Goal: Information Seeking & Learning: Learn about a topic

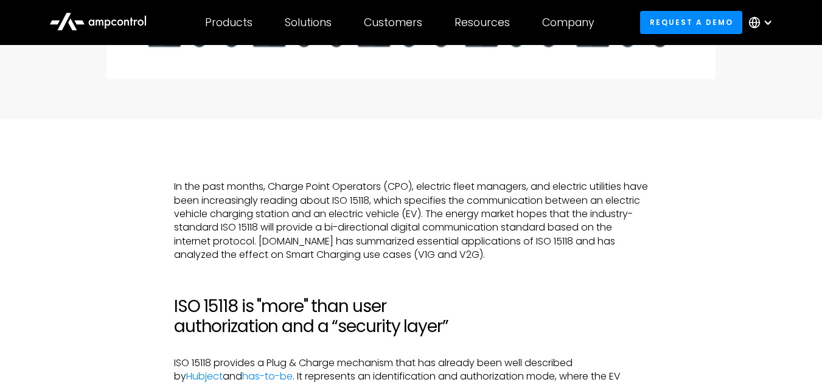
scroll to position [439, 0]
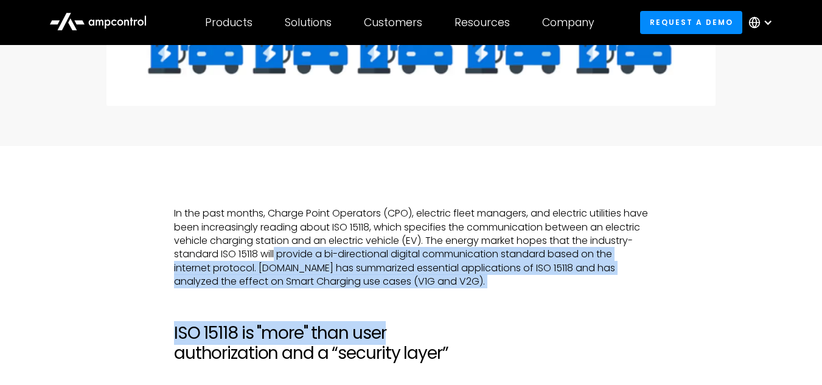
drag, startPoint x: 319, startPoint y: 257, endPoint x: 529, endPoint y: 296, distance: 212.9
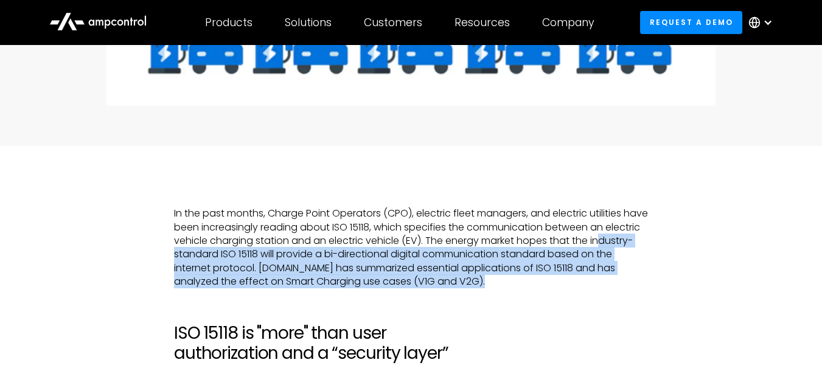
drag, startPoint x: 183, startPoint y: 258, endPoint x: 501, endPoint y: 285, distance: 319.3
click at [501, 285] on p "In the past months, Charge Point Operators (CPO), electric fleet managers, and …" at bounding box center [411, 248] width 474 height 82
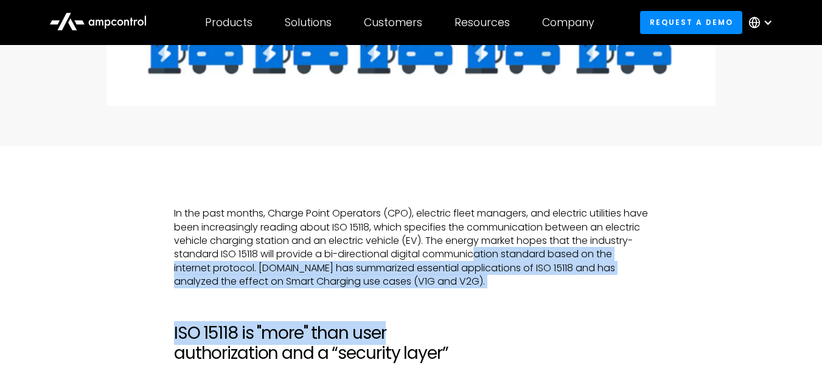
drag, startPoint x: 526, startPoint y: 292, endPoint x: 526, endPoint y: 261, distance: 31.0
click at [520, 285] on p "In the past months, Charge Point Operators (CPO), electric fleet managers, and …" at bounding box center [411, 248] width 474 height 82
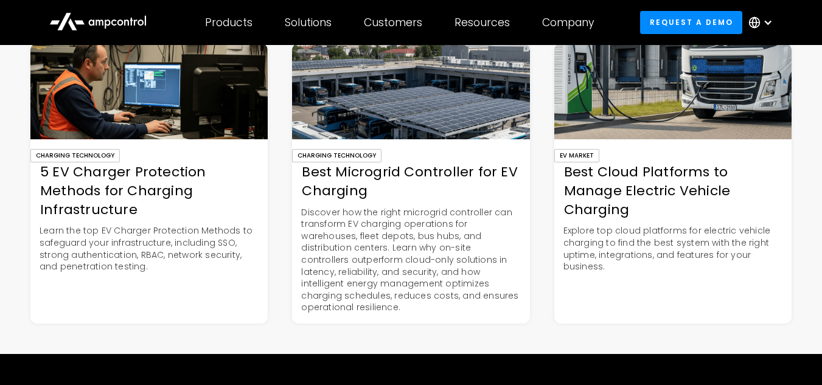
scroll to position [2729, 0]
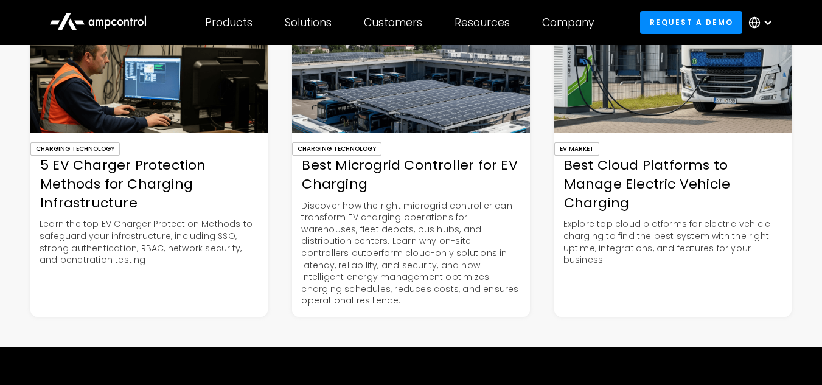
click at [121, 176] on div "5 EV Charger Protection Methods for Charging Infrastructure" at bounding box center [148, 184] width 237 height 56
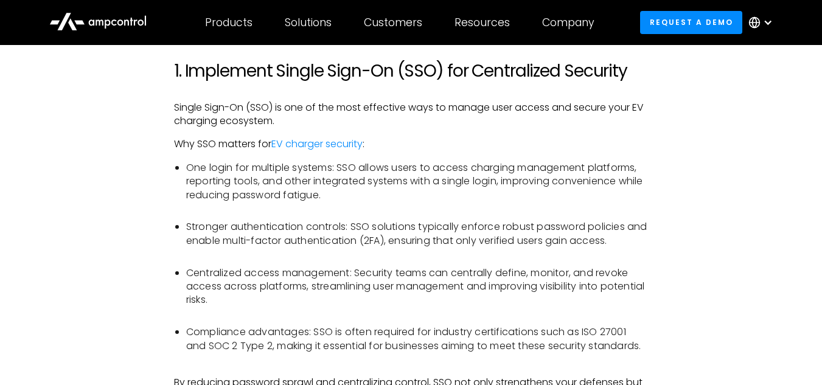
scroll to position [770, 0]
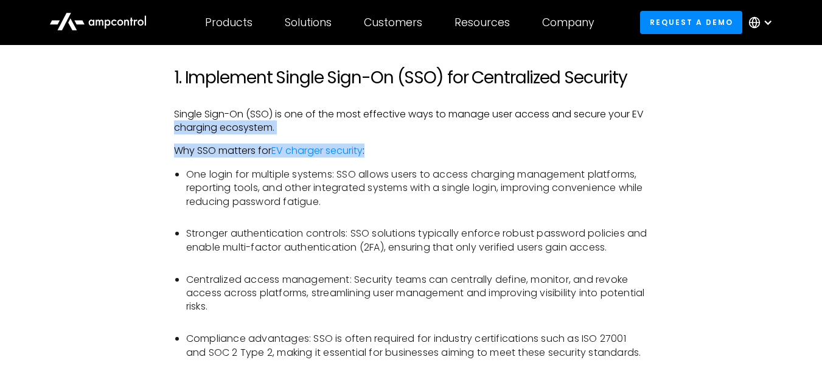
drag, startPoint x: 820, startPoint y: 101, endPoint x: 827, endPoint y: 134, distance: 33.8
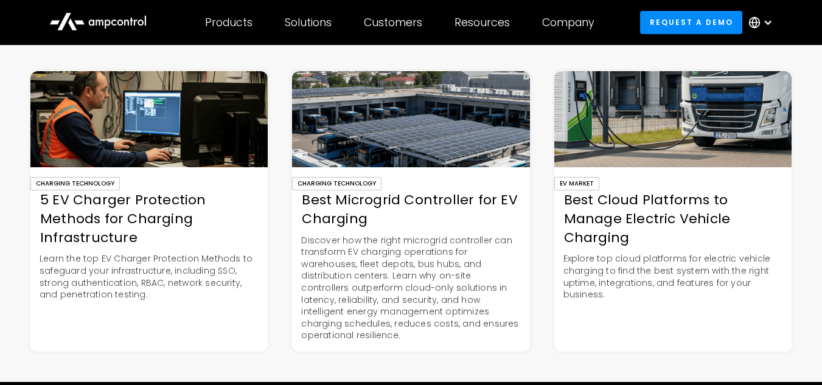
scroll to position [3095, 0]
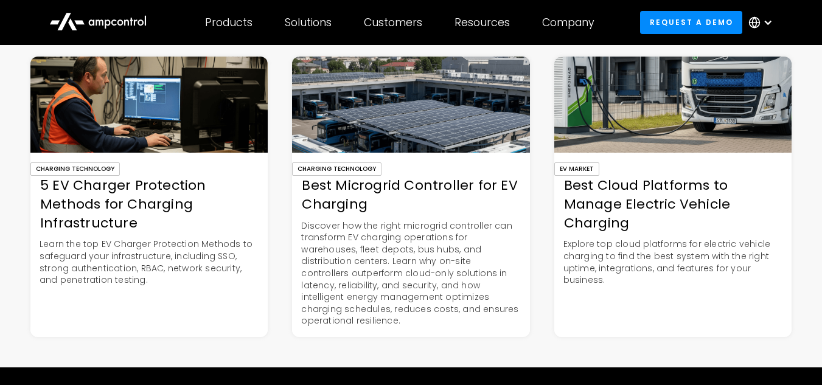
click at [601, 199] on div "Best Cloud Platforms to Manage Electric Vehicle Charging" at bounding box center [672, 204] width 237 height 56
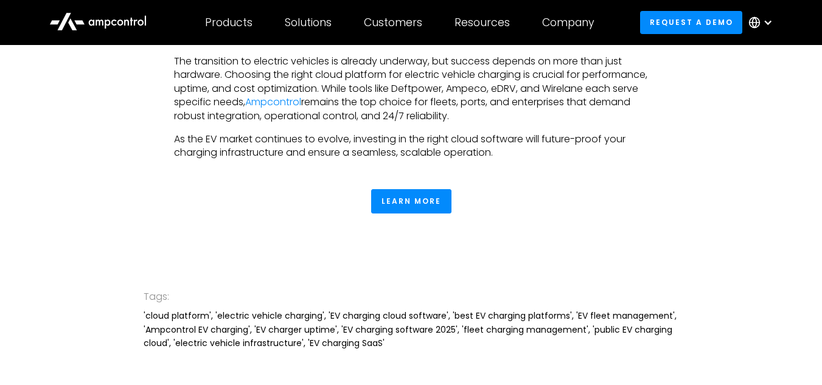
scroll to position [2449, 0]
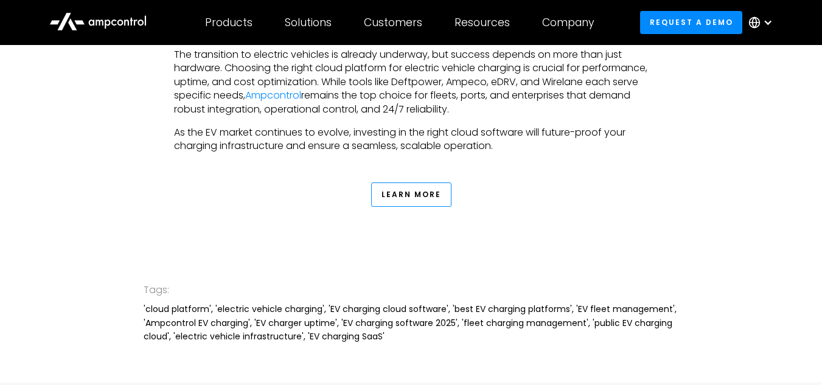
click at [405, 195] on link "Learn More" at bounding box center [411, 195] width 80 height 24
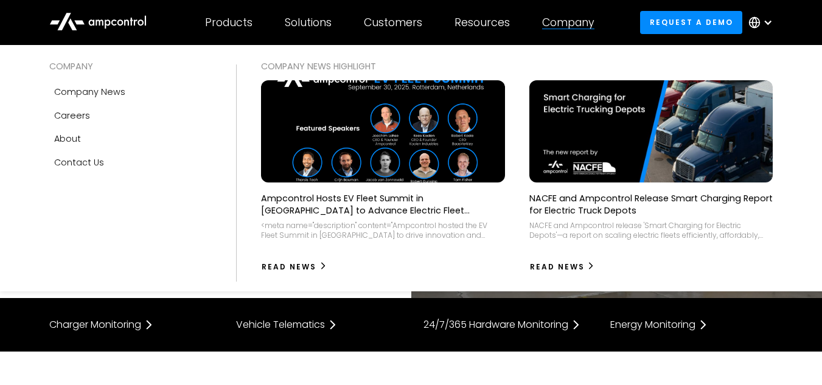
click at [572, 26] on div "Company" at bounding box center [568, 22] width 52 height 13
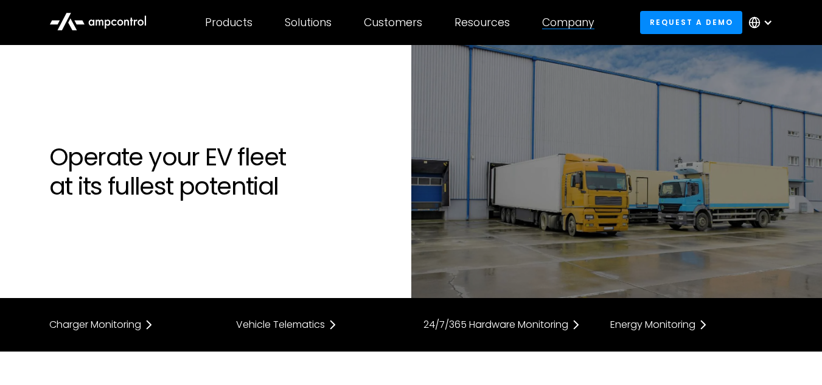
click at [572, 26] on div "Company" at bounding box center [568, 22] width 52 height 13
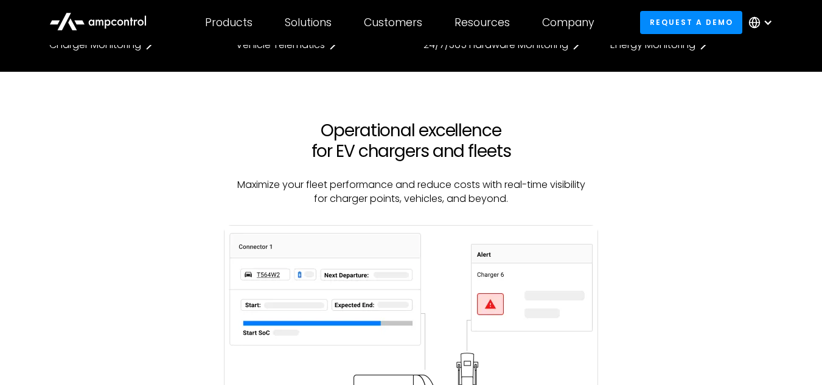
scroll to position [253, 0]
